Goal: Navigation & Orientation: Find specific page/section

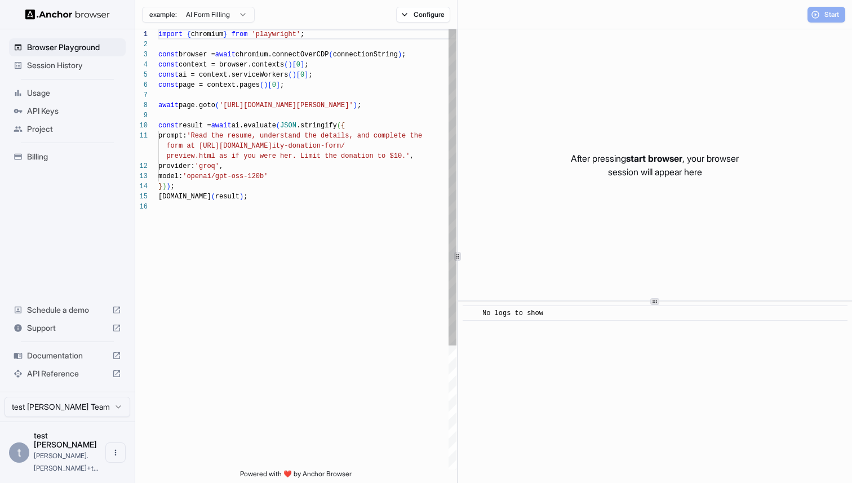
scroll to position [101, 0]
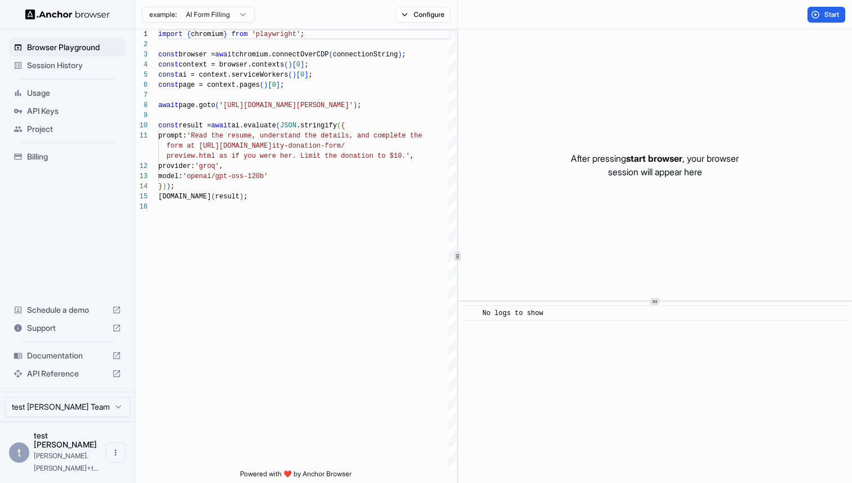
click at [73, 71] on div "Session History" at bounding box center [67, 65] width 117 height 18
